Goal: Transaction & Acquisition: Book appointment/travel/reservation

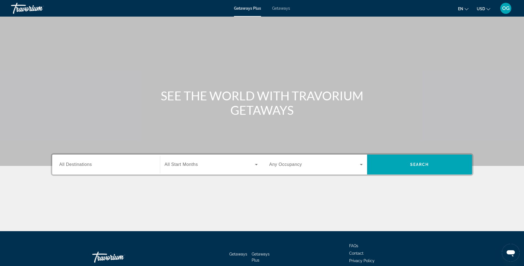
click at [285, 7] on span "Getaways" at bounding box center [281, 8] width 18 height 4
click at [81, 164] on span "All Destinations" at bounding box center [75, 164] width 33 height 5
click at [81, 164] on input "Destination All Destinations" at bounding box center [105, 164] width 93 height 7
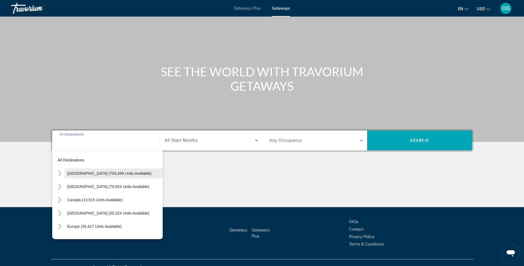
scroll to position [33, 0]
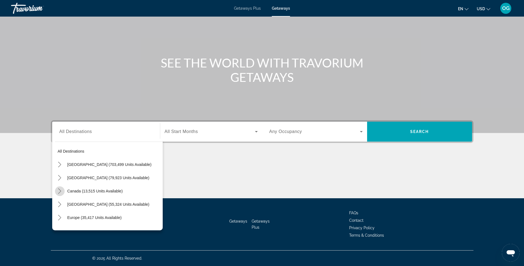
click at [60, 191] on icon "Toggle Canada (13,515 units available) submenu" at bounding box center [60, 191] width 6 height 6
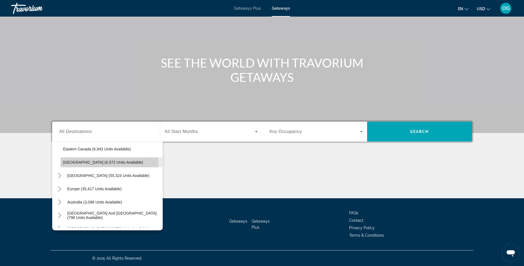
click at [69, 161] on span "Western Canada (6,572 units available)" at bounding box center [103, 162] width 80 height 4
type input "**********"
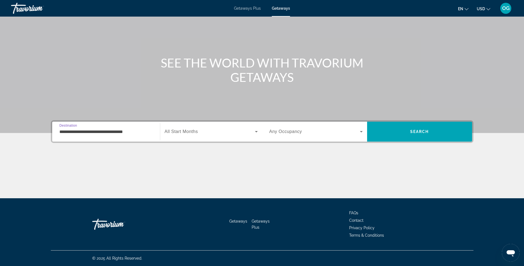
click at [207, 133] on span "Search widget" at bounding box center [210, 131] width 90 height 7
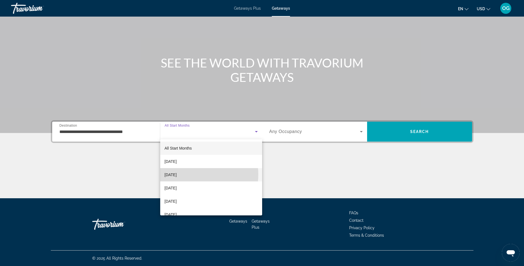
click at [177, 174] on span "November 2025" at bounding box center [171, 174] width 12 height 7
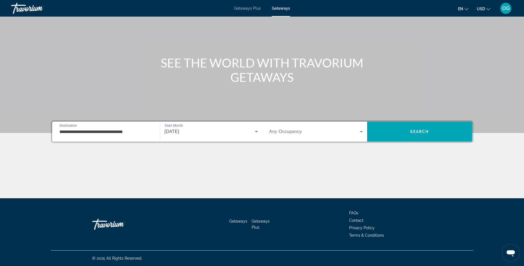
click at [307, 130] on span "Search widget" at bounding box center [314, 131] width 91 height 7
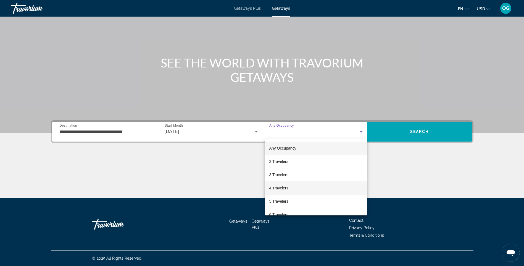
click at [289, 187] on mat-option "4 Travelers" at bounding box center [316, 187] width 102 height 13
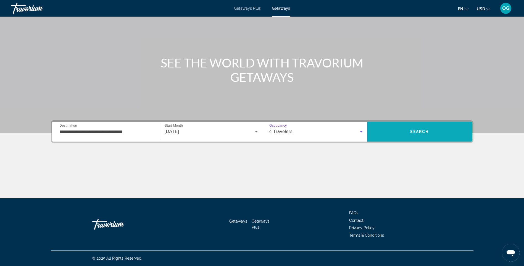
click at [406, 131] on span "Search" at bounding box center [419, 131] width 105 height 13
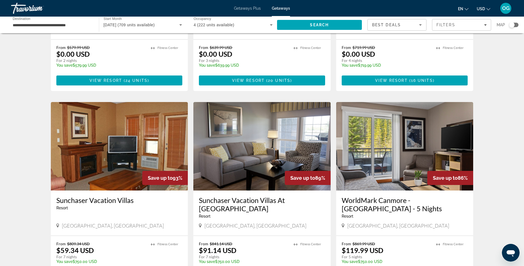
scroll to position [138, 0]
click at [283, 138] on img "Main content" at bounding box center [261, 146] width 137 height 88
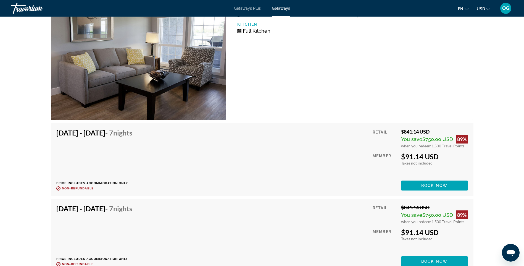
scroll to position [1077, 0]
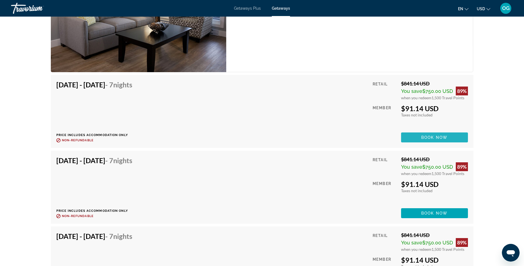
click at [433, 138] on span "Book now" at bounding box center [434, 137] width 26 height 4
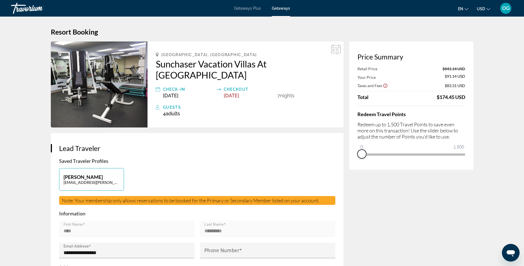
drag, startPoint x: 462, startPoint y: 163, endPoint x: 345, endPoint y: 175, distance: 118.3
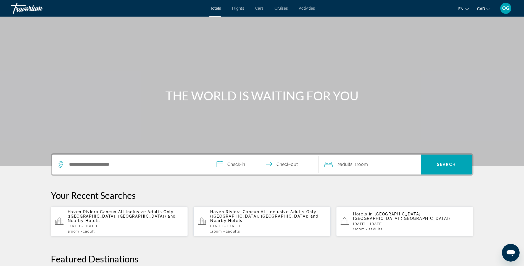
click at [505, 9] on span "OG" at bounding box center [505, 9] width 7 height 6
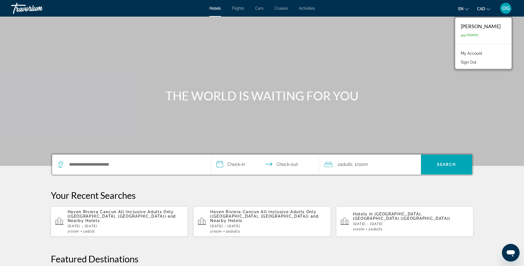
click at [484, 54] on link "My Account" at bounding box center [471, 53] width 27 height 7
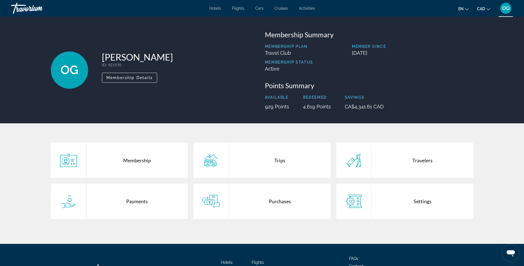
click at [278, 204] on div "Purchases" at bounding box center [280, 200] width 102 height 35
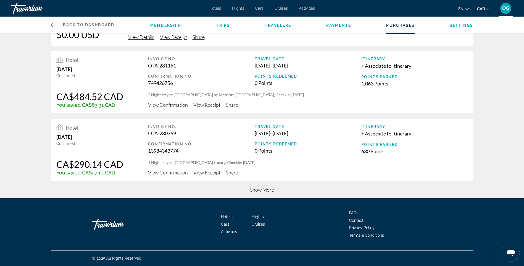
scroll to position [163, 0]
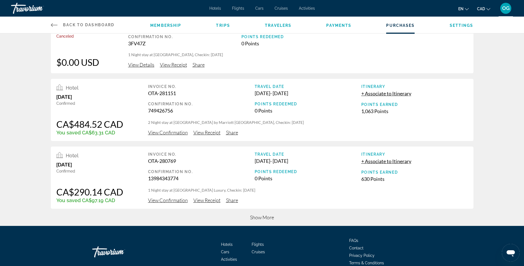
click at [267, 219] on span "Show More" at bounding box center [262, 217] width 24 height 6
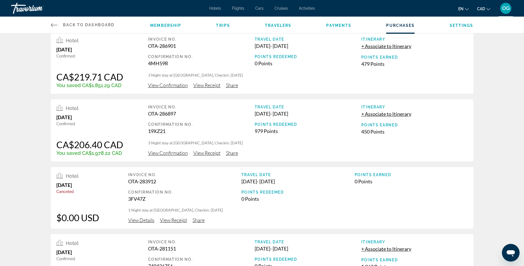
scroll to position [0, 0]
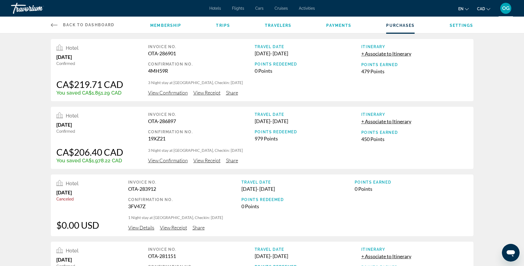
click at [223, 23] on span "Trips" at bounding box center [223, 25] width 14 height 4
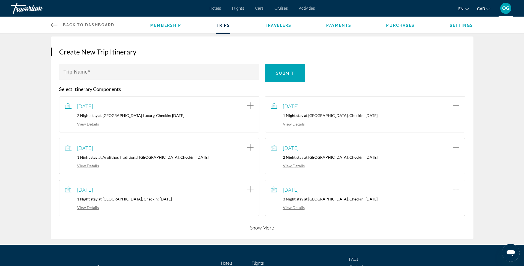
scroll to position [55, 0]
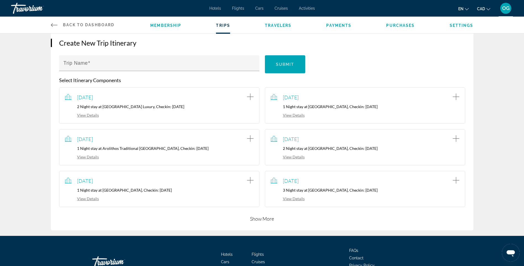
click at [261, 219] on button "Show More" at bounding box center [262, 218] width 24 height 7
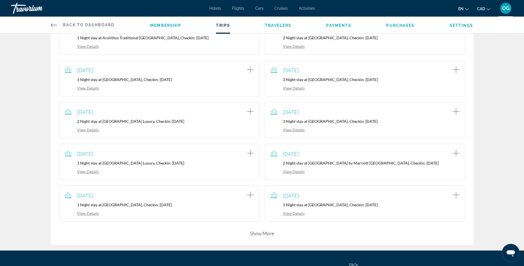
scroll to position [193, 0]
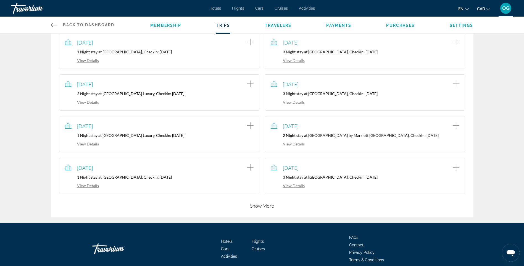
click at [268, 204] on button "Show More" at bounding box center [262, 205] width 24 height 7
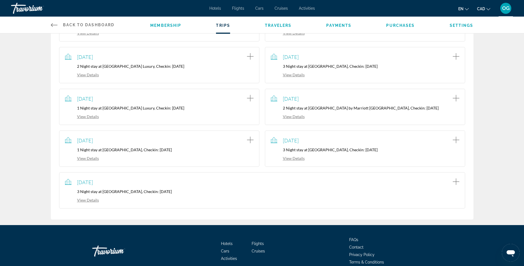
scroll to position [221, 0]
